Goal: Information Seeking & Learning: Learn about a topic

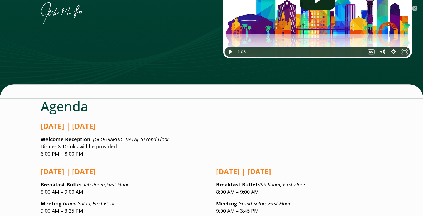
scroll to position [356, 2]
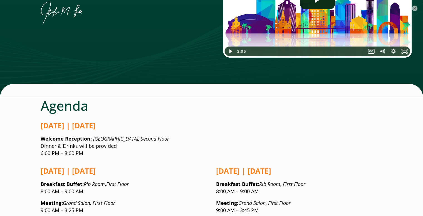
click at [136, 120] on p "[DATE] | [DATE]" at bounding box center [212, 125] width 342 height 10
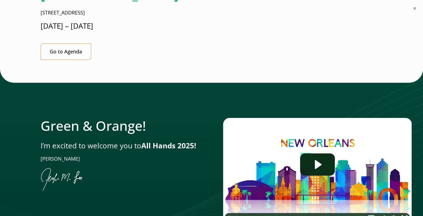
scroll to position [0, 2]
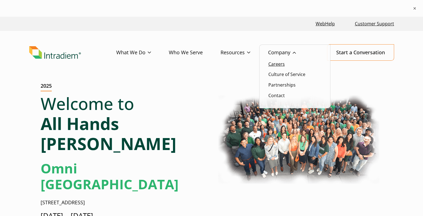
click at [280, 61] on link "Careers" at bounding box center [276, 64] width 16 height 6
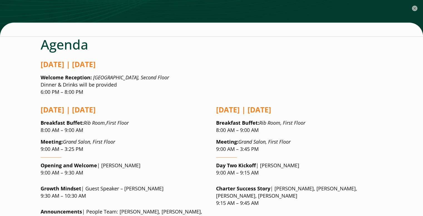
scroll to position [407, 2]
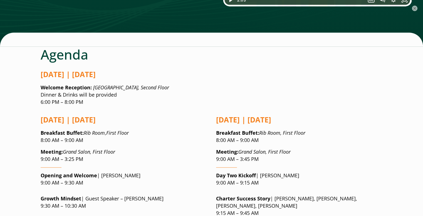
click at [96, 115] on strong "[DATE] | [DATE]" at bounding box center [68, 120] width 55 height 10
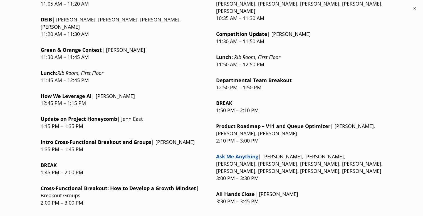
scroll to position [691, 2]
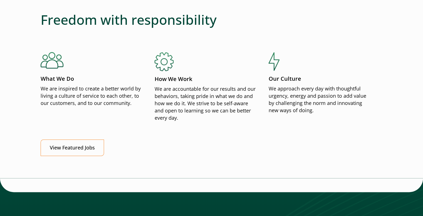
scroll to position [641, 0]
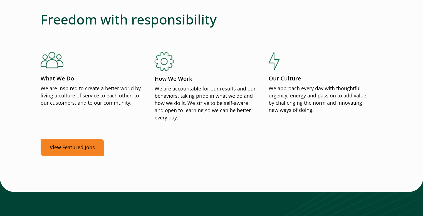
click at [96, 152] on link "View Featured Jobs" at bounding box center [72, 147] width 63 height 16
